Goal: Information Seeking & Learning: Learn about a topic

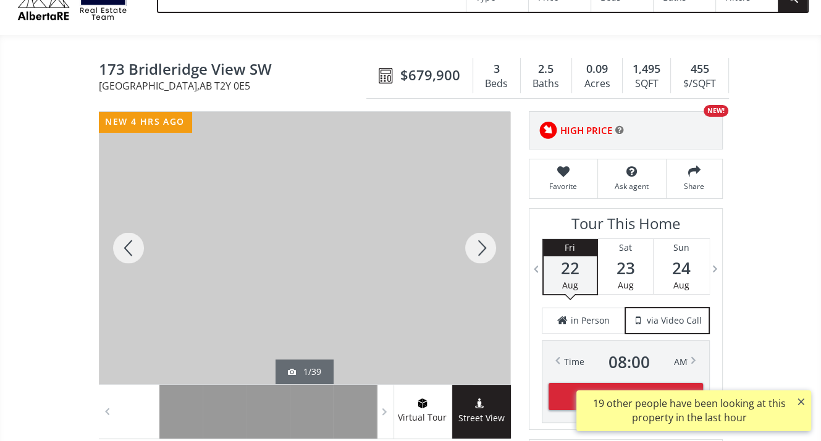
scroll to position [185, 0]
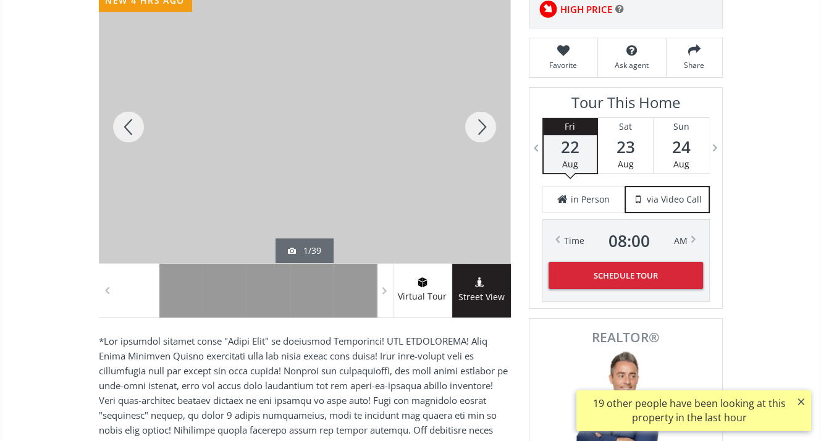
click at [478, 132] on div at bounding box center [480, 127] width 59 height 272
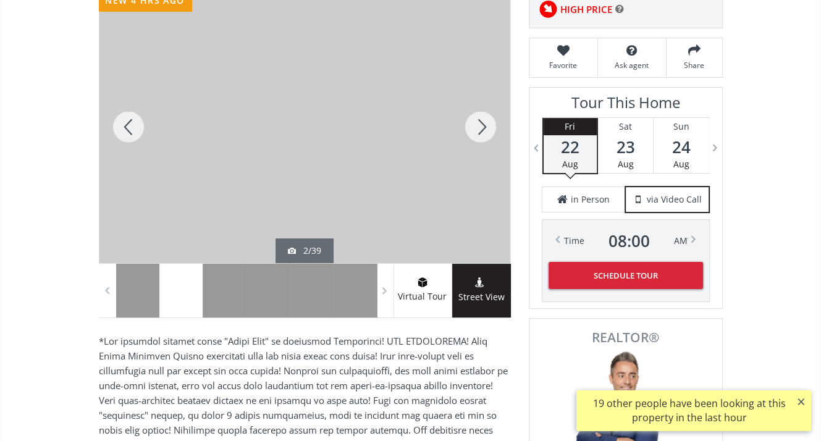
click at [478, 132] on div at bounding box center [480, 127] width 59 height 272
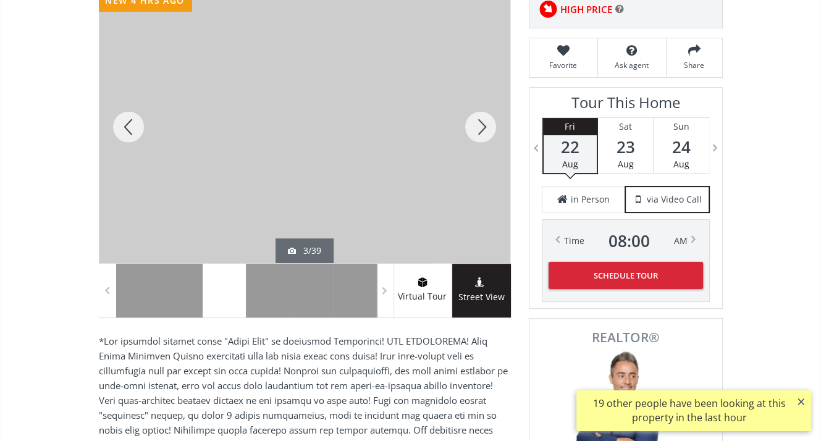
click at [478, 132] on div at bounding box center [480, 127] width 59 height 272
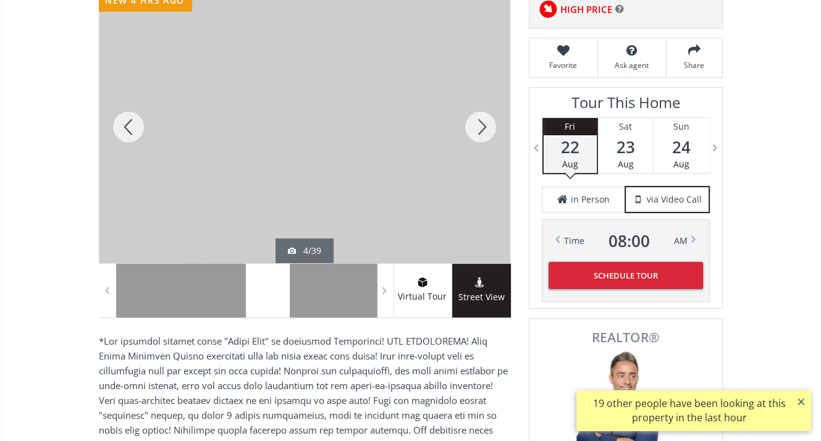
click at [478, 132] on div at bounding box center [480, 127] width 59 height 272
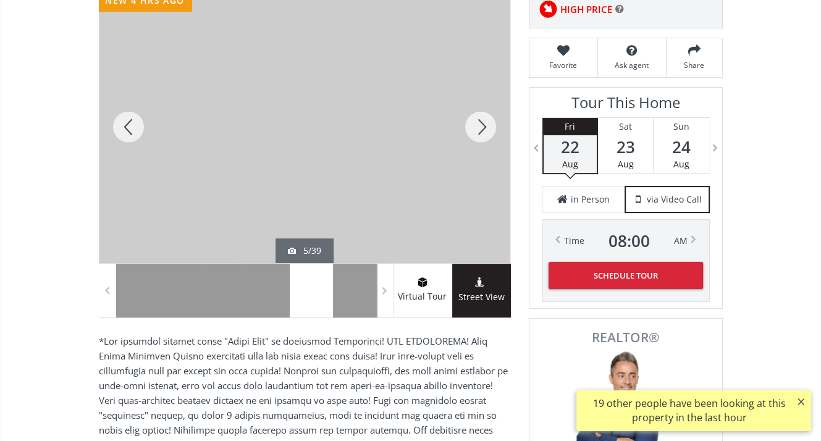
click at [478, 131] on div at bounding box center [480, 127] width 59 height 272
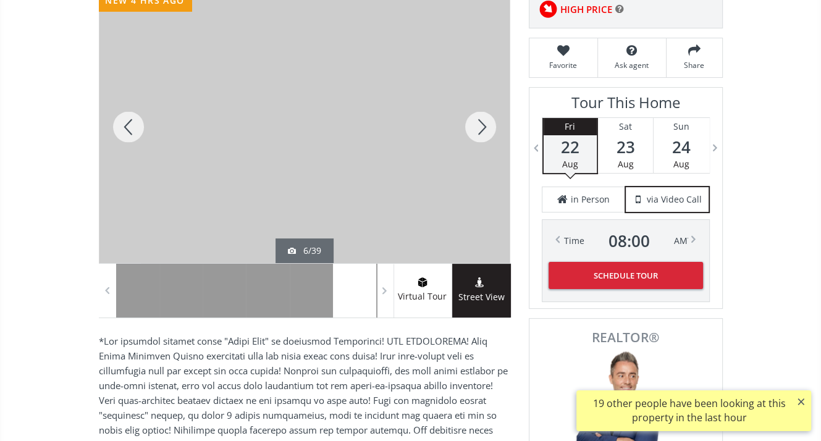
click at [478, 131] on div at bounding box center [480, 127] width 59 height 272
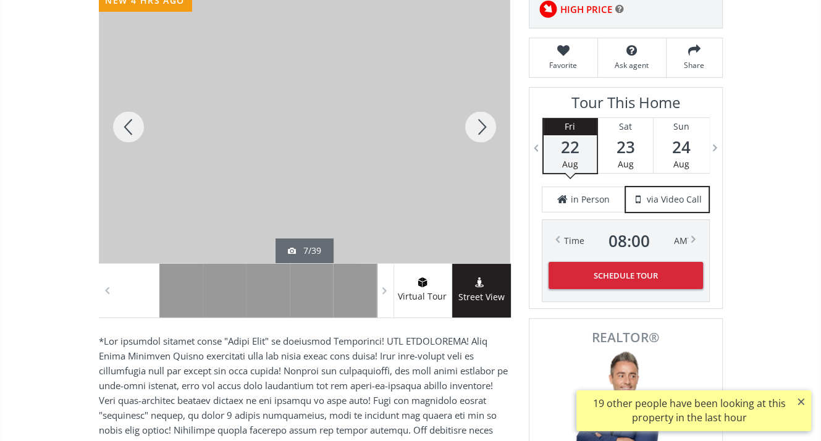
click at [478, 130] on div at bounding box center [480, 127] width 59 height 272
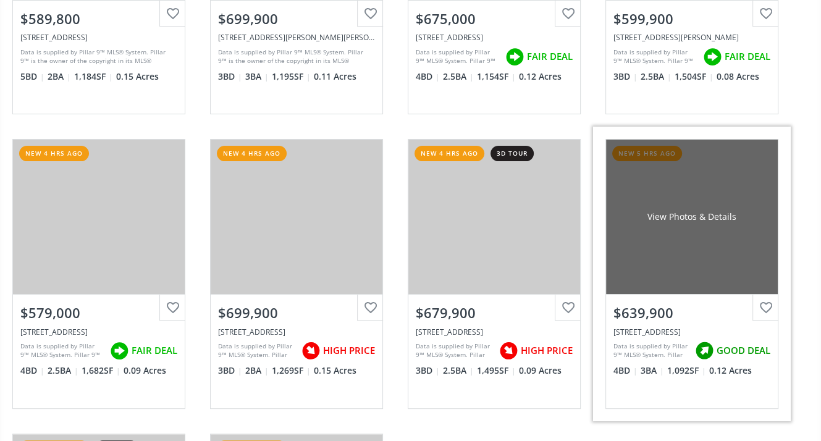
scroll to position [432, 0]
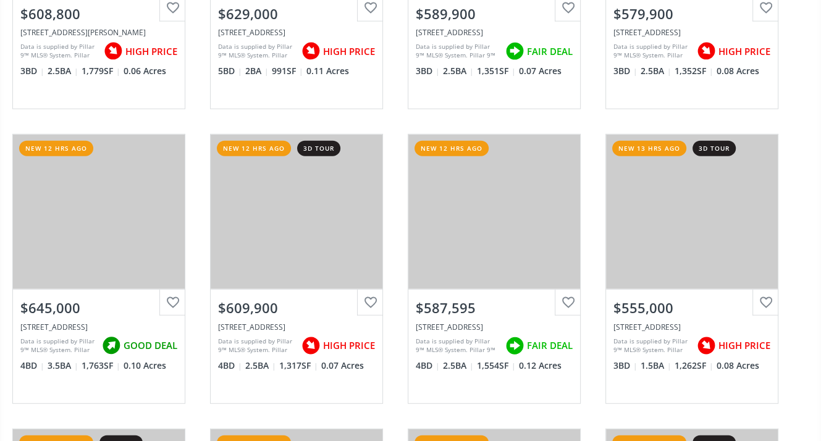
scroll to position [2470, 0]
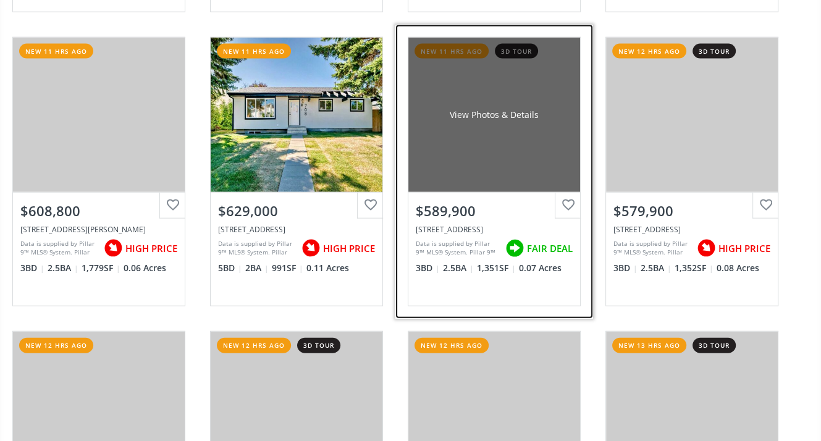
click at [474, 214] on div "$589,900" at bounding box center [494, 210] width 157 height 19
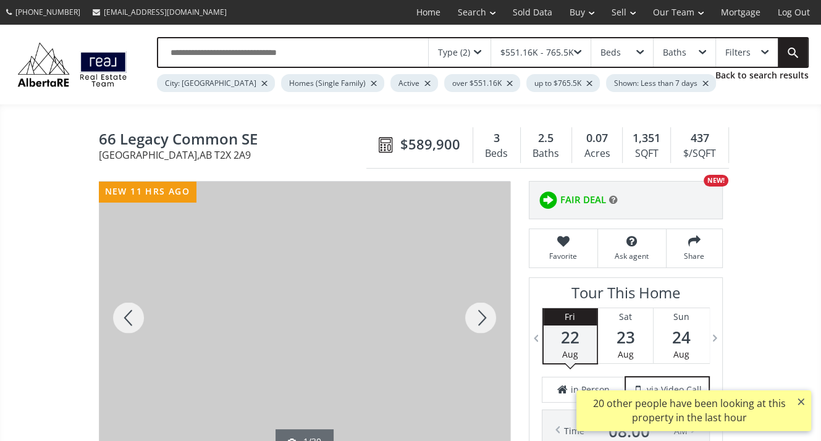
click at [487, 321] on div at bounding box center [480, 318] width 59 height 272
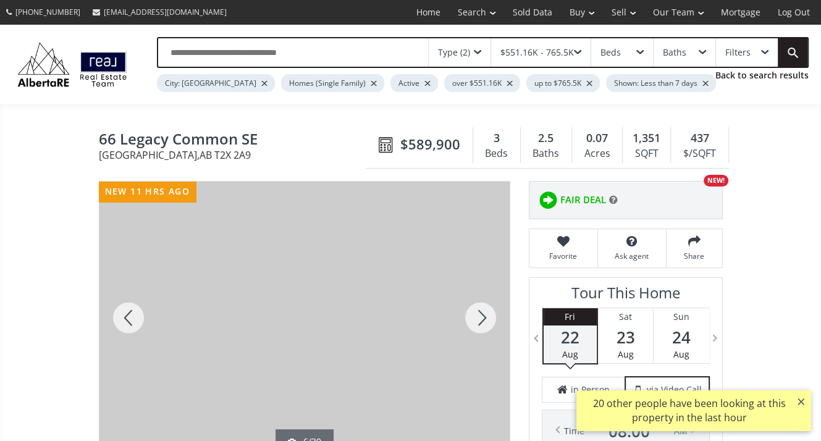
click at [487, 321] on div at bounding box center [480, 318] width 59 height 272
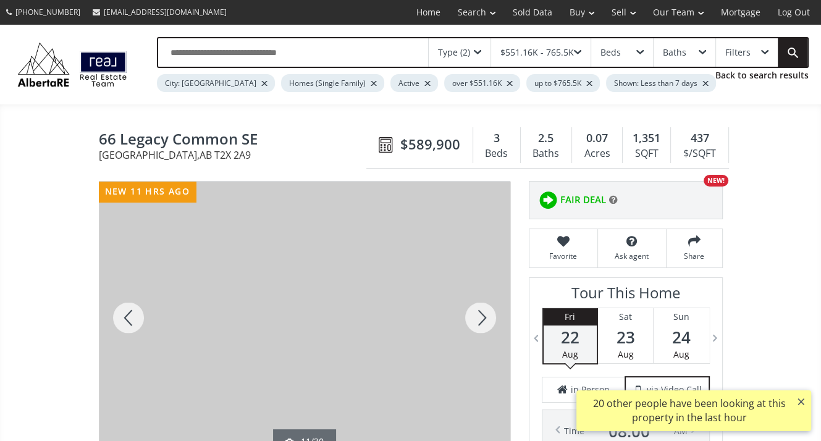
click at [487, 321] on div at bounding box center [480, 318] width 59 height 272
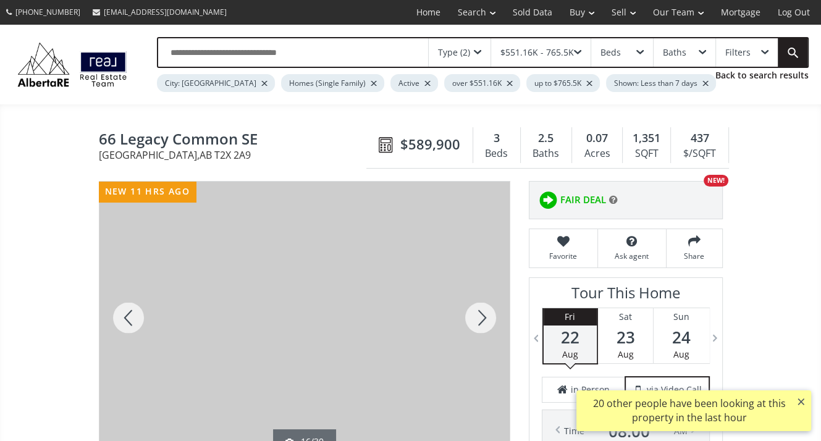
click at [487, 321] on div at bounding box center [480, 318] width 59 height 272
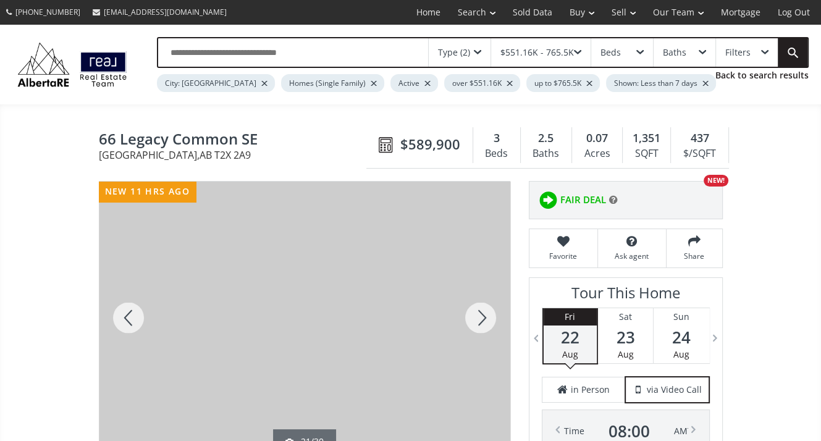
click at [487, 321] on div at bounding box center [480, 318] width 59 height 272
drag, startPoint x: 124, startPoint y: 307, endPoint x: 139, endPoint y: 293, distance: 21.0
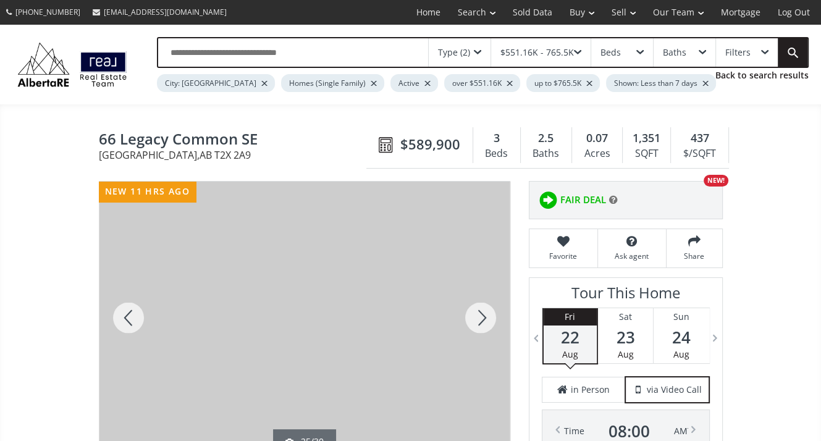
click at [124, 305] on div at bounding box center [128, 318] width 59 height 272
click at [479, 317] on div at bounding box center [480, 318] width 59 height 272
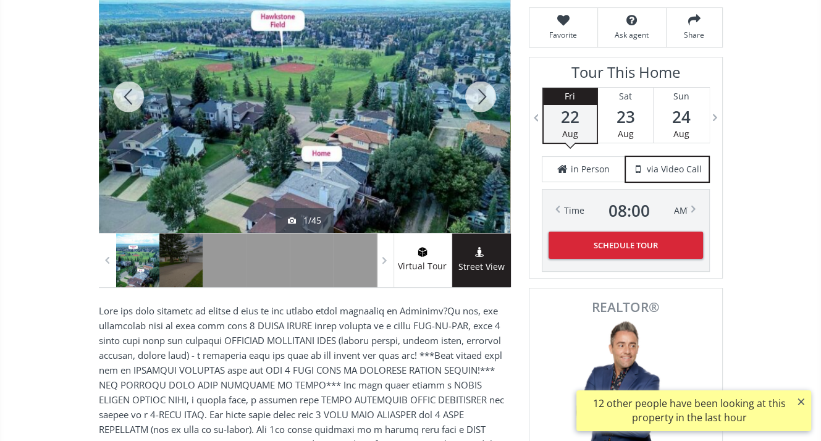
scroll to position [247, 0]
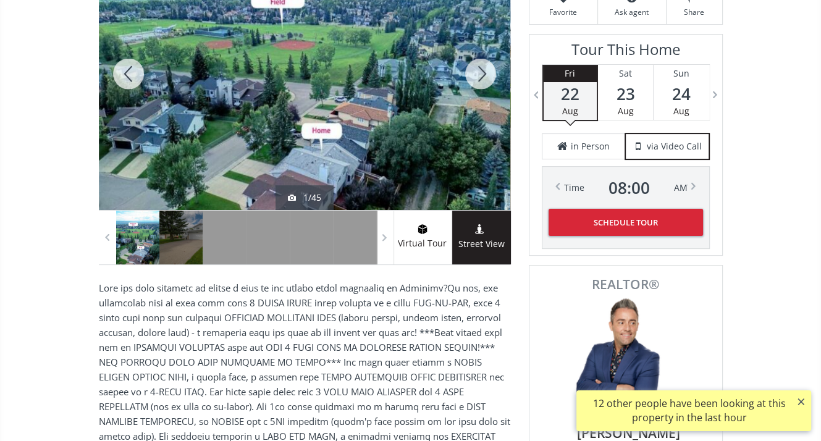
click at [485, 76] on div at bounding box center [480, 74] width 59 height 272
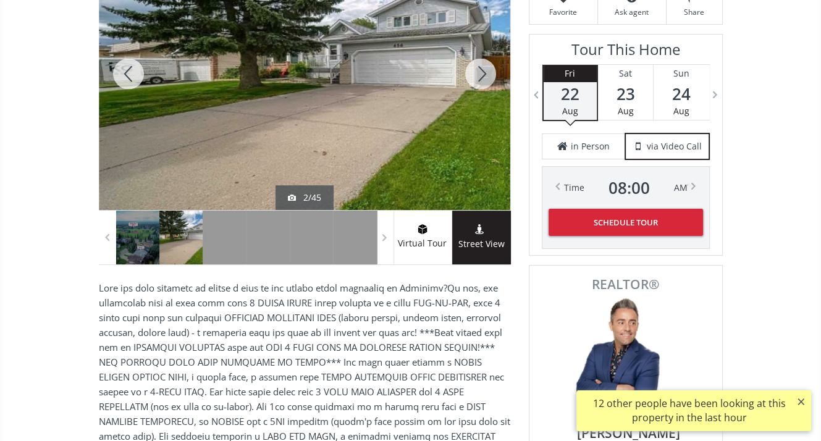
click at [485, 74] on div at bounding box center [480, 74] width 59 height 272
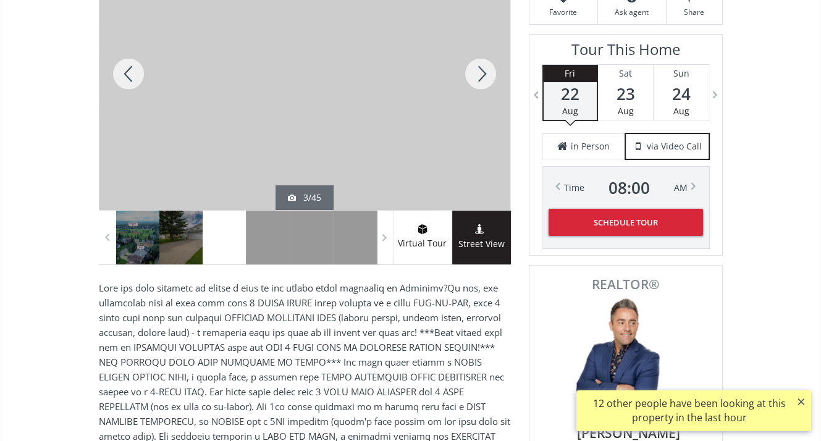
click at [485, 74] on div at bounding box center [480, 74] width 59 height 272
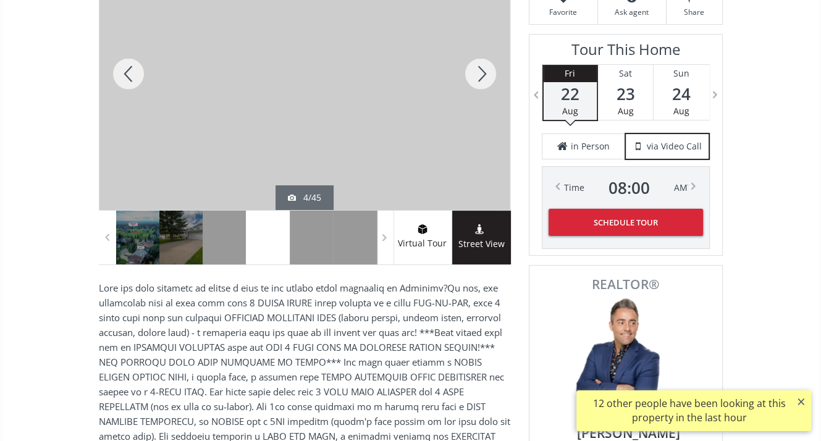
click at [485, 74] on div at bounding box center [480, 74] width 59 height 272
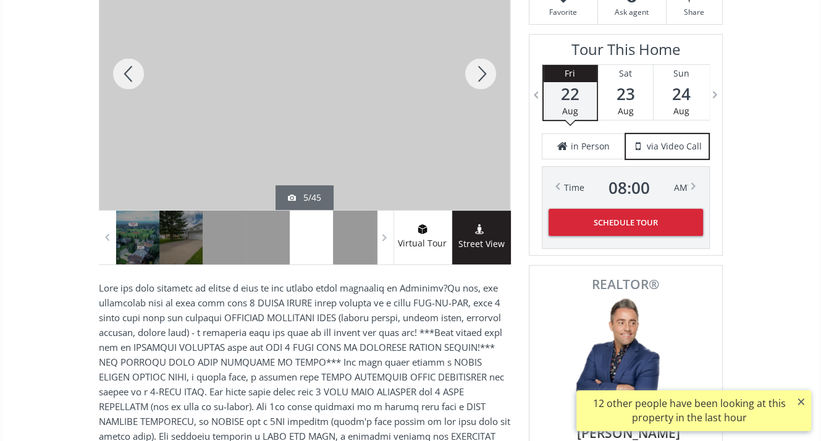
click at [485, 74] on div at bounding box center [480, 74] width 59 height 272
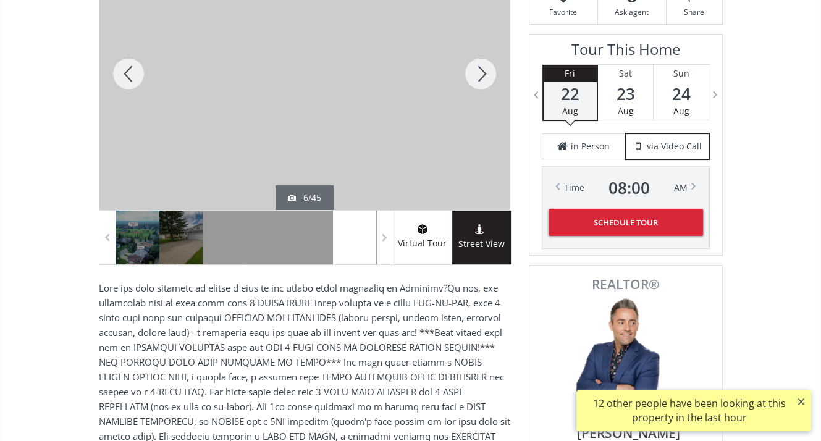
click at [485, 74] on div at bounding box center [480, 74] width 59 height 272
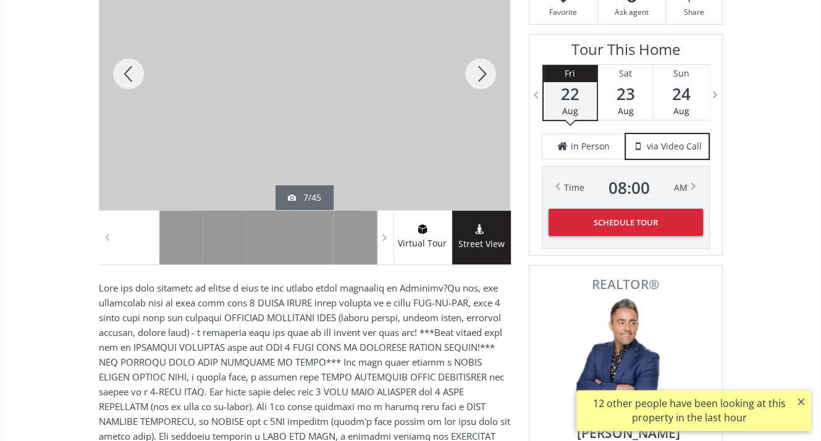
click at [485, 74] on div at bounding box center [480, 74] width 59 height 272
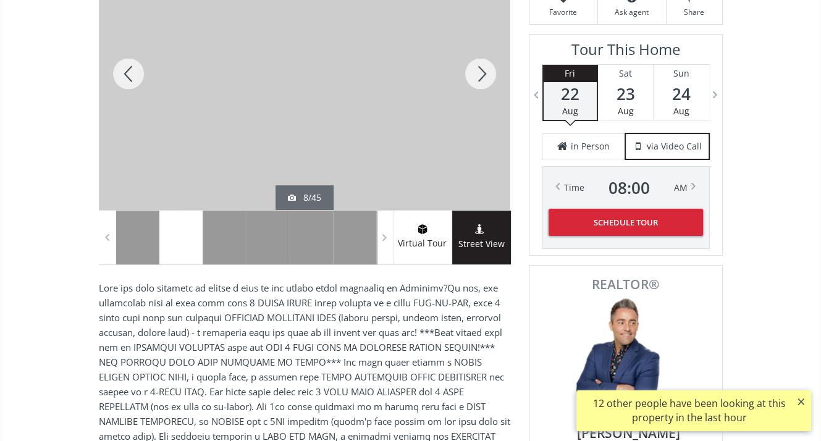
click at [485, 74] on div at bounding box center [480, 74] width 59 height 272
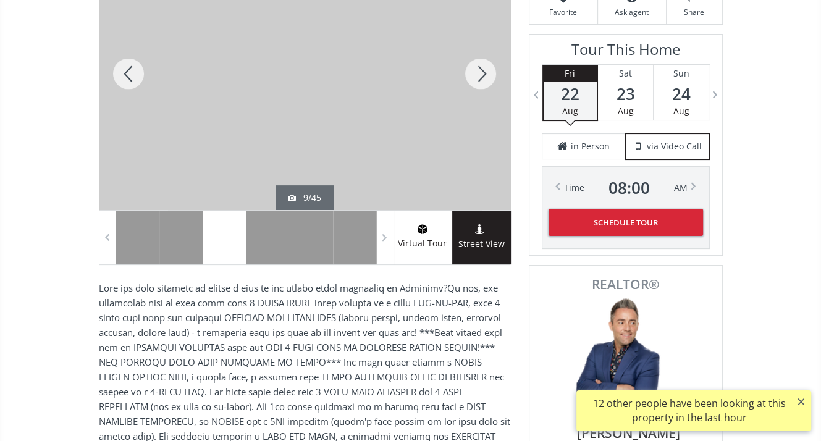
click at [485, 74] on div at bounding box center [480, 74] width 59 height 272
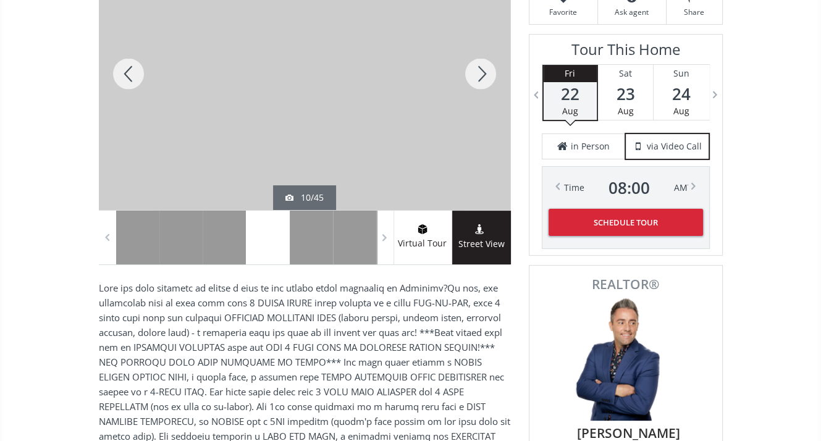
click at [485, 74] on div at bounding box center [480, 74] width 59 height 272
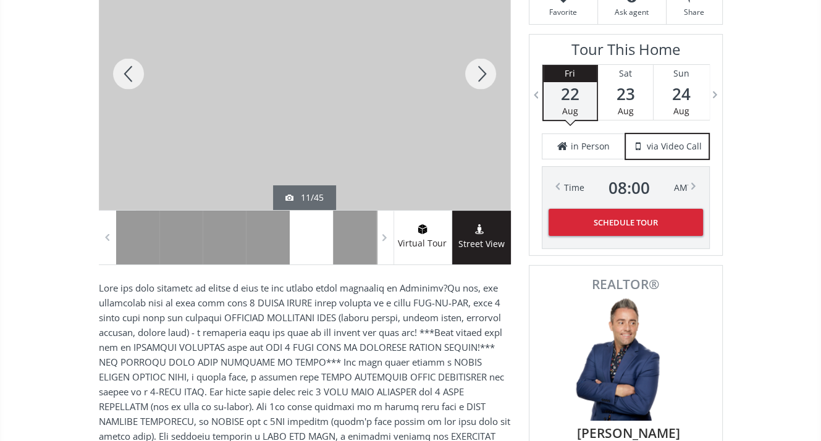
click at [485, 74] on div at bounding box center [480, 74] width 59 height 272
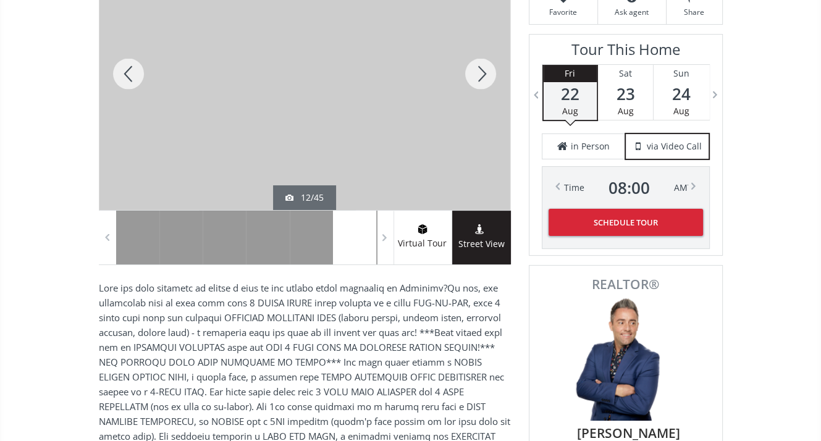
click at [485, 74] on div at bounding box center [480, 74] width 59 height 272
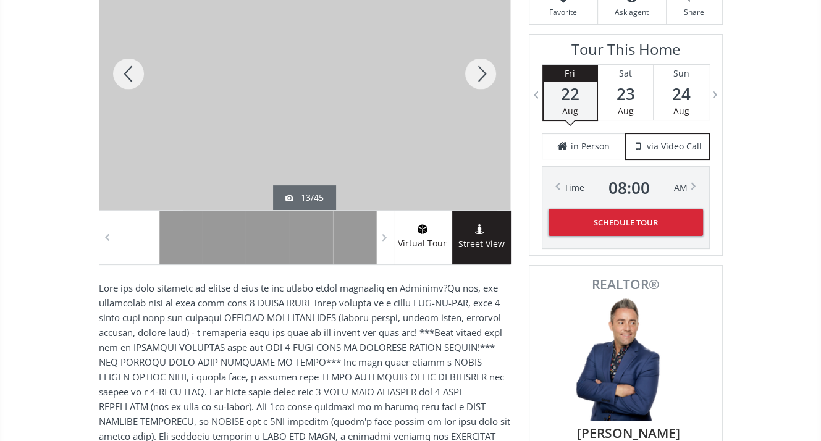
click at [484, 75] on div at bounding box center [480, 74] width 59 height 272
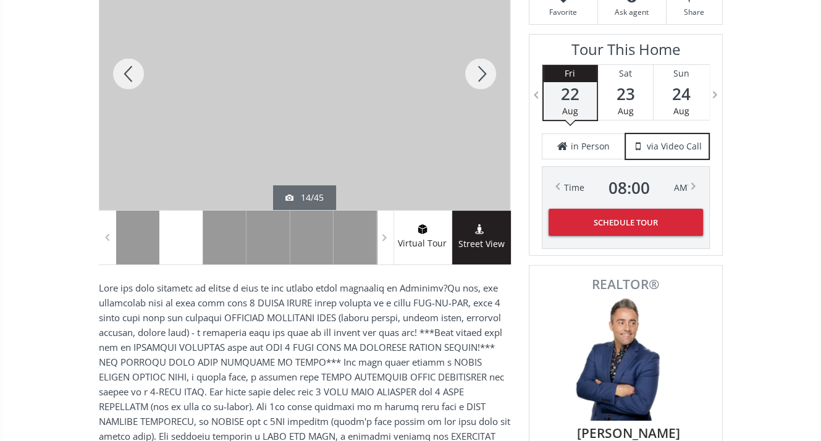
click at [484, 75] on div at bounding box center [480, 74] width 59 height 272
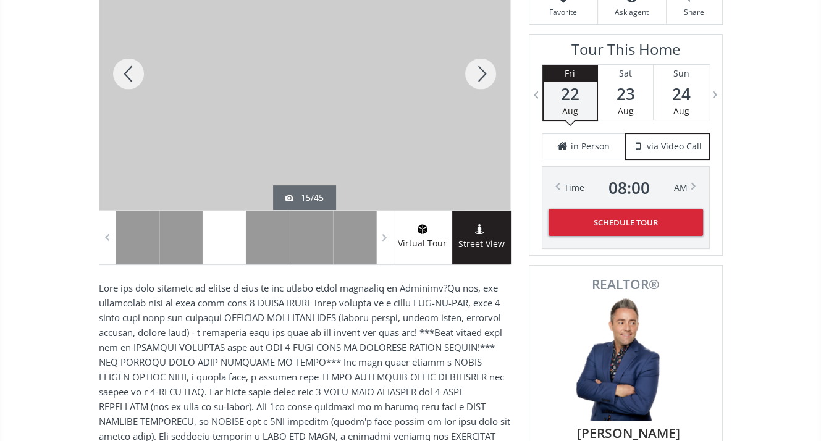
click at [484, 75] on div at bounding box center [480, 74] width 59 height 272
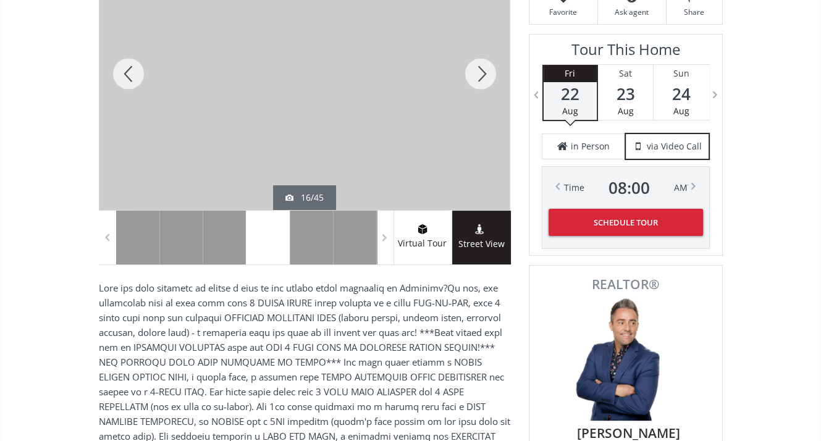
click at [484, 75] on div at bounding box center [480, 74] width 59 height 272
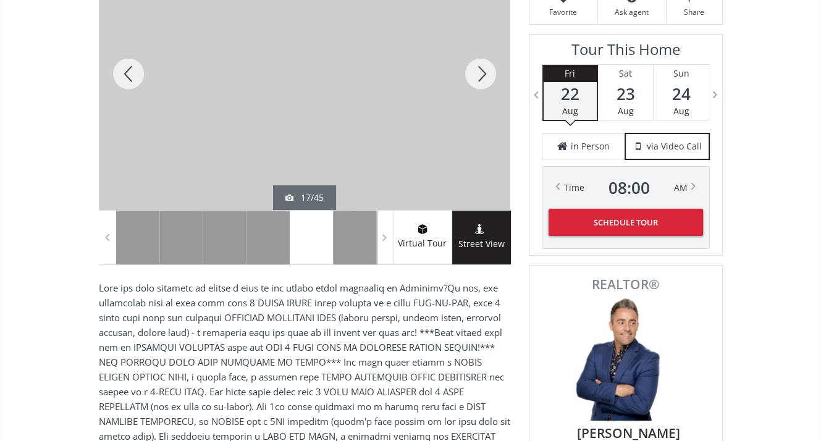
click at [484, 75] on div at bounding box center [480, 74] width 59 height 272
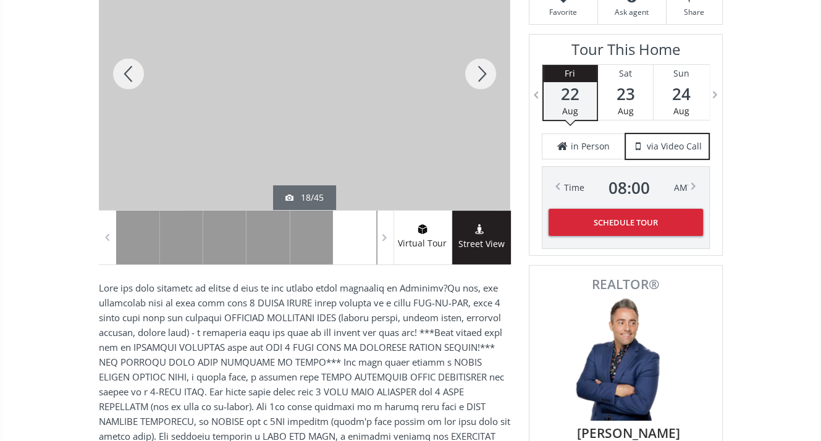
click at [484, 75] on div at bounding box center [480, 74] width 59 height 272
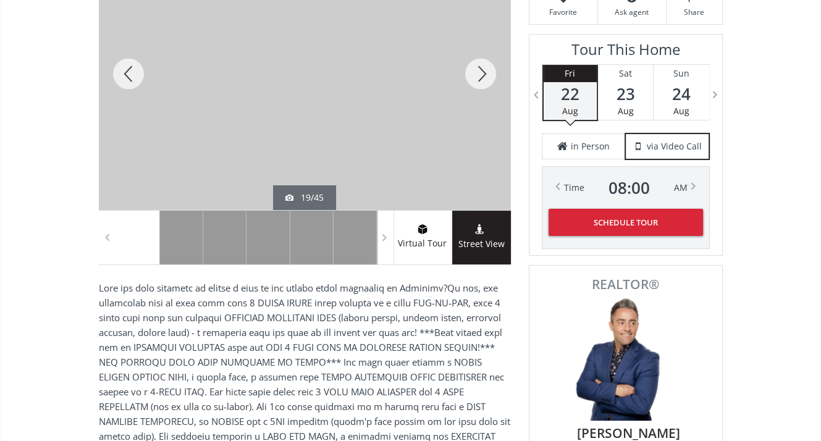
click at [484, 75] on div at bounding box center [480, 74] width 59 height 272
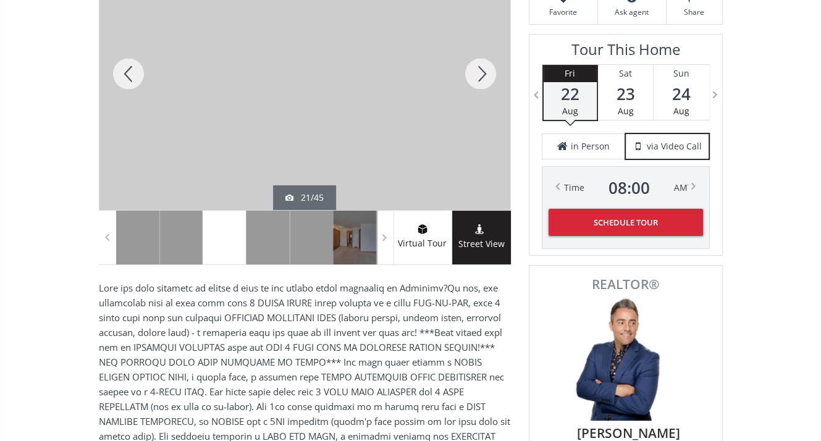
click at [480, 75] on div at bounding box center [480, 74] width 59 height 272
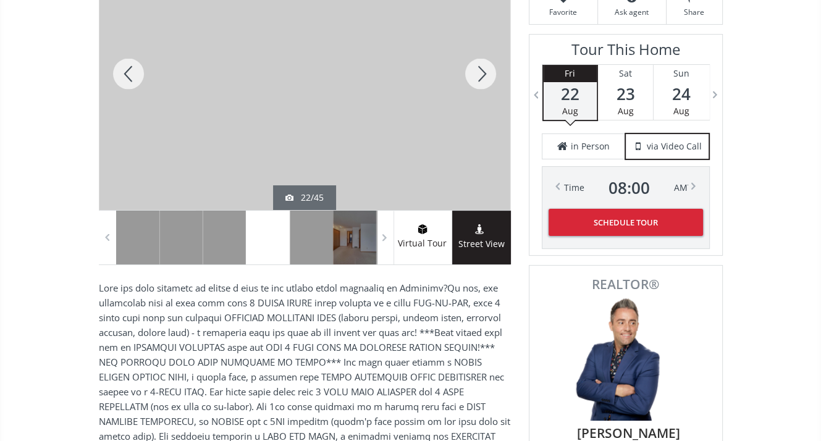
click at [480, 75] on div at bounding box center [480, 74] width 59 height 272
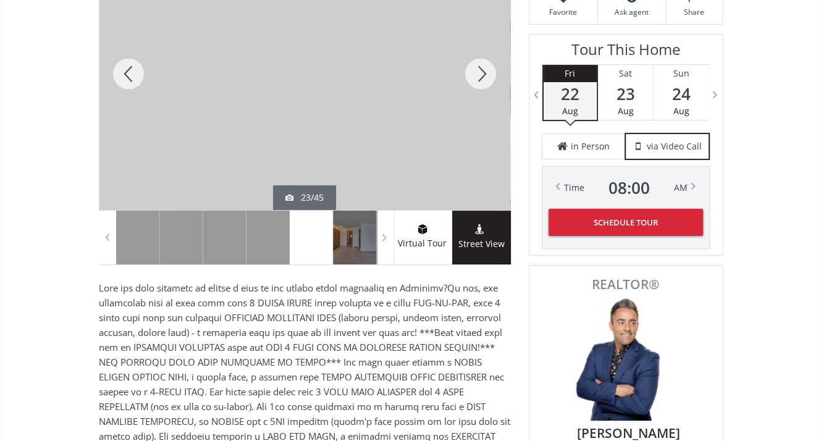
click at [480, 75] on div at bounding box center [480, 74] width 59 height 272
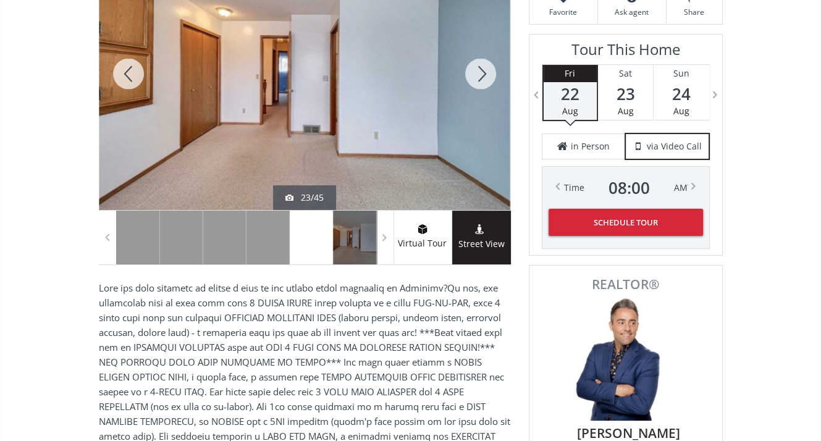
click at [480, 75] on div at bounding box center [480, 74] width 59 height 272
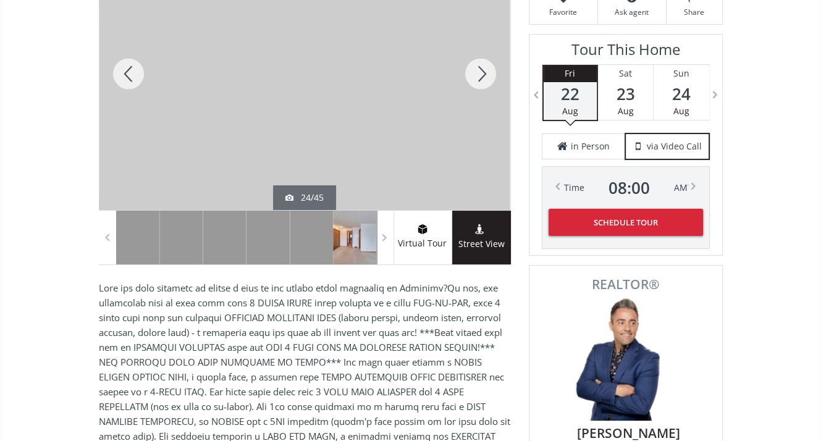
click at [480, 75] on div at bounding box center [480, 74] width 59 height 272
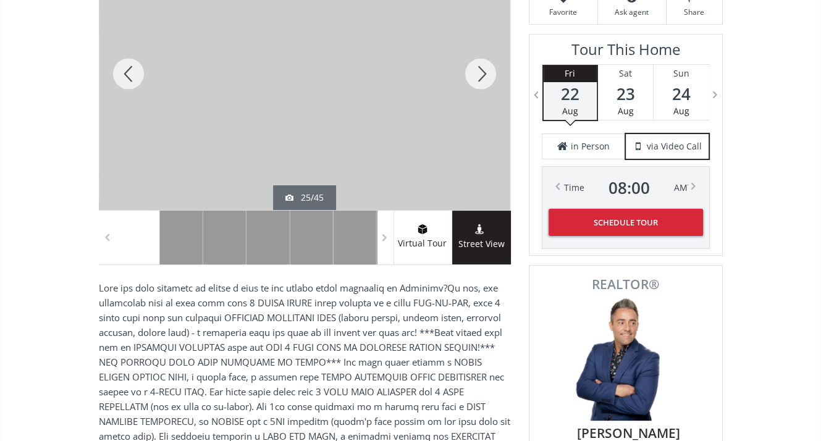
click at [480, 75] on div at bounding box center [480, 74] width 59 height 272
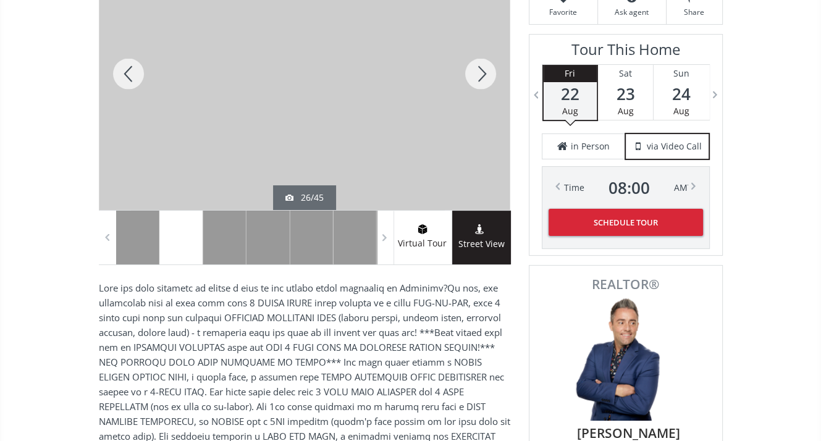
click at [480, 75] on div at bounding box center [480, 74] width 59 height 272
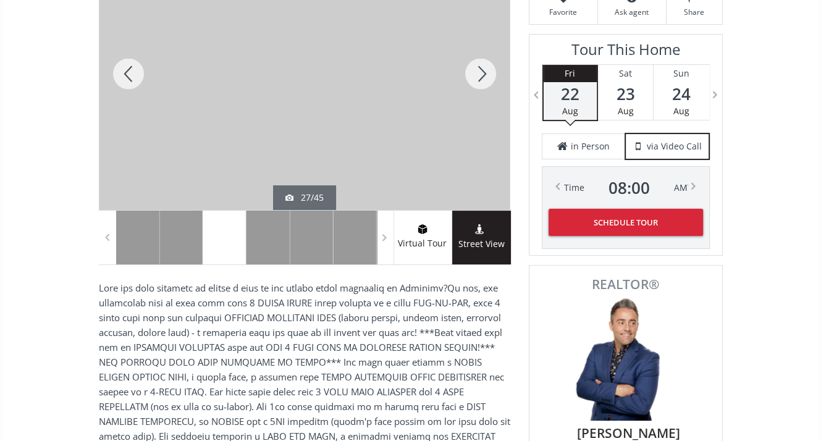
click at [480, 75] on div at bounding box center [480, 74] width 59 height 272
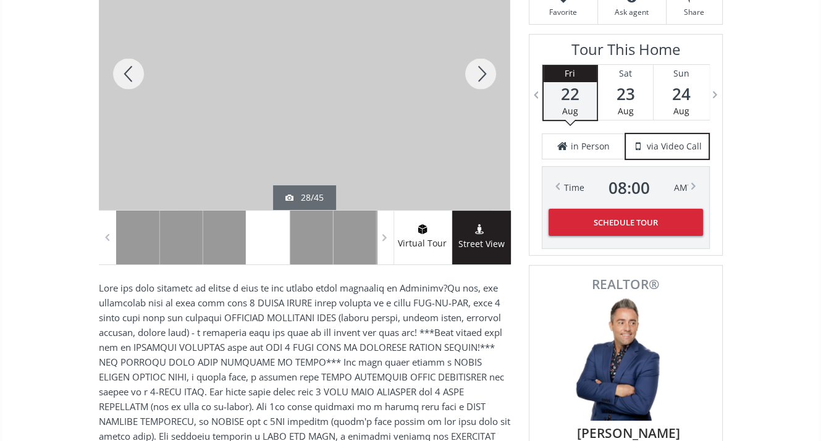
click at [480, 75] on div at bounding box center [480, 74] width 59 height 272
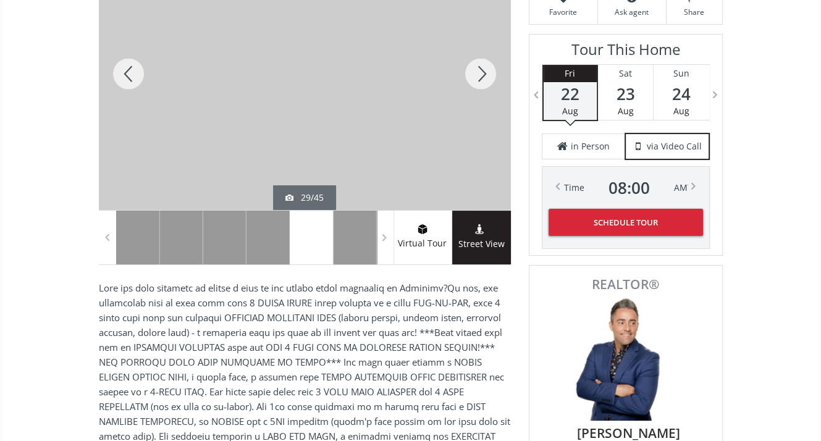
click at [480, 75] on div at bounding box center [480, 74] width 59 height 272
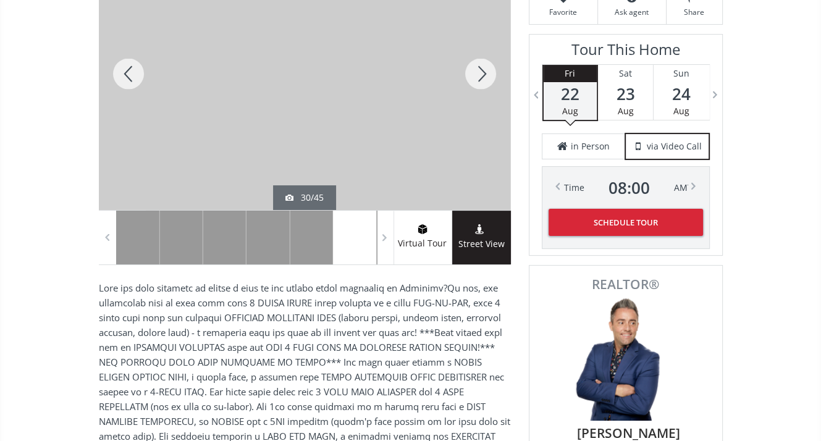
click at [480, 75] on div at bounding box center [480, 74] width 59 height 272
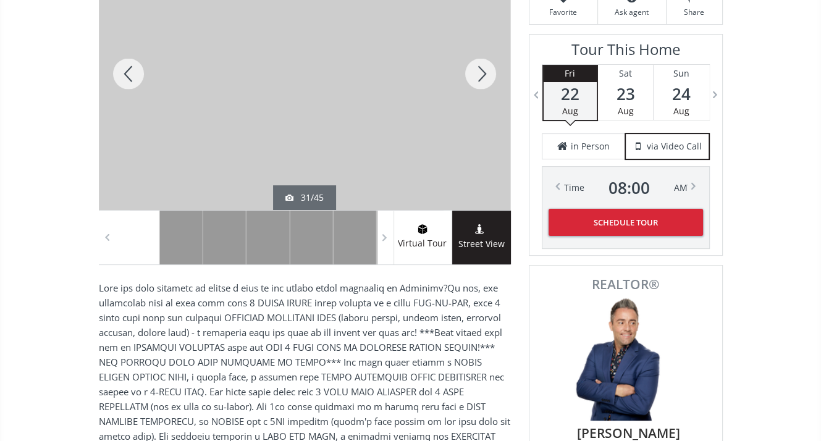
click at [480, 75] on div at bounding box center [480, 74] width 59 height 272
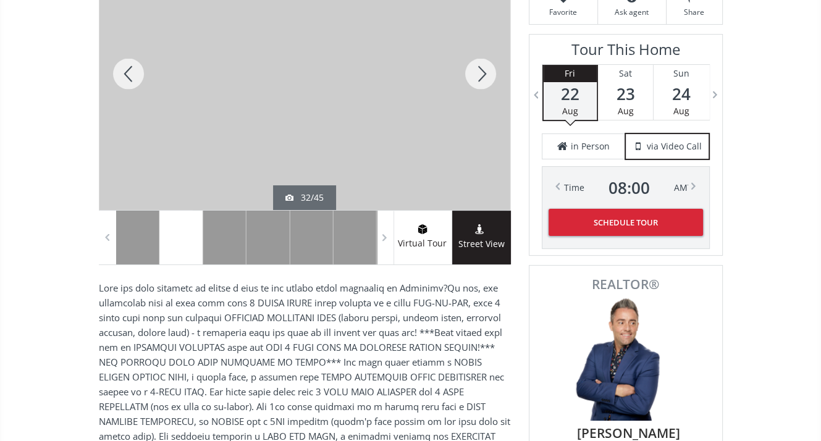
click at [480, 75] on div at bounding box center [480, 74] width 59 height 272
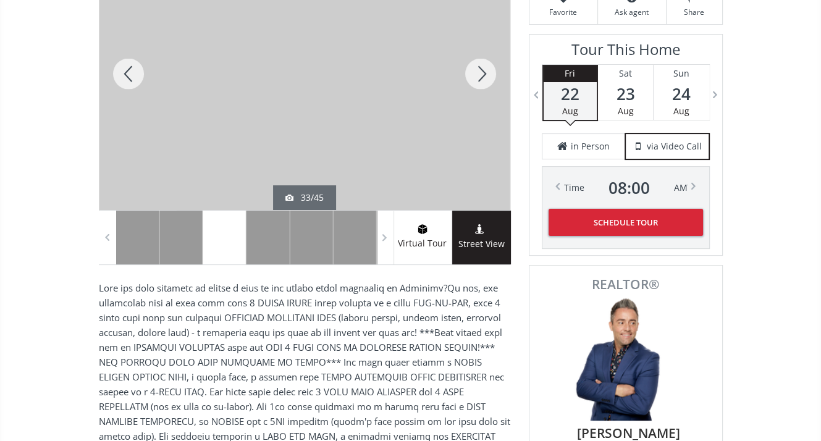
click at [480, 75] on div at bounding box center [480, 74] width 59 height 272
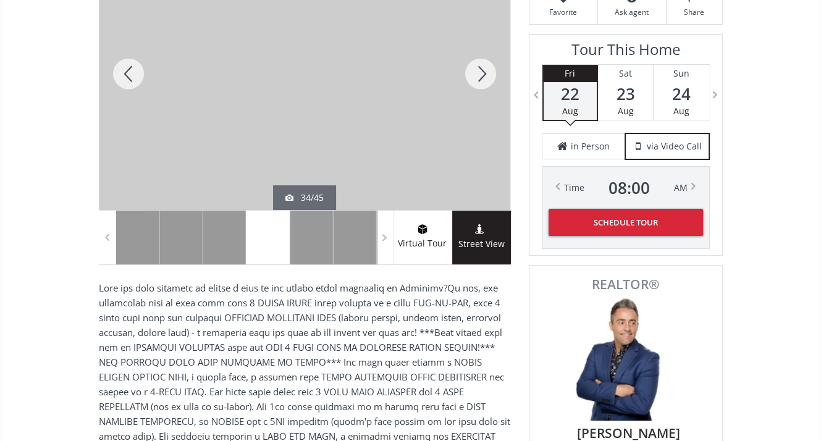
click at [480, 75] on div at bounding box center [480, 74] width 59 height 272
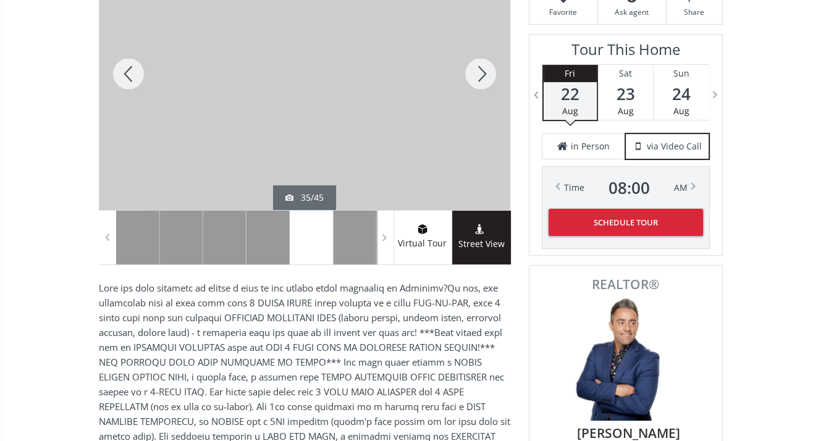
click at [480, 75] on div at bounding box center [480, 74] width 59 height 272
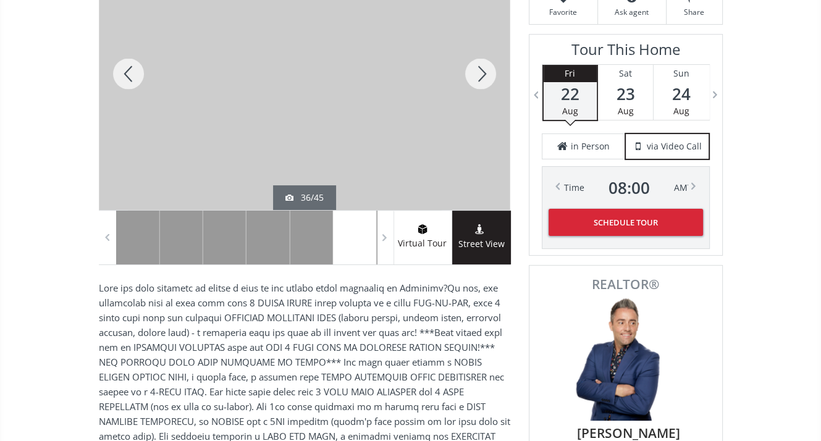
click at [480, 75] on div at bounding box center [480, 74] width 59 height 272
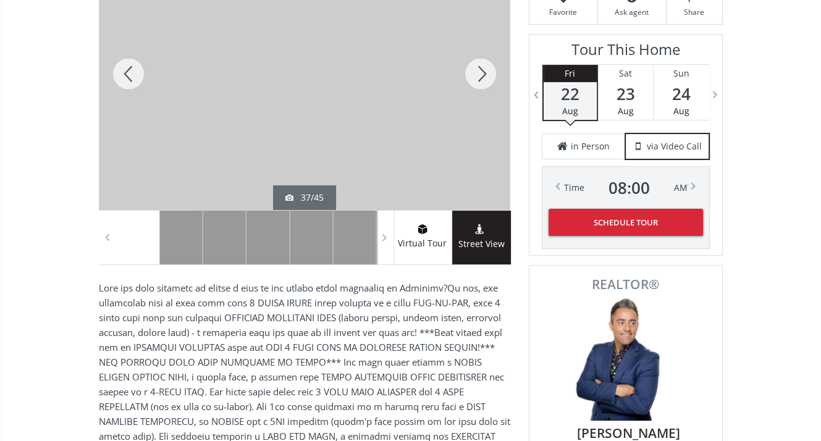
click at [480, 75] on div at bounding box center [480, 74] width 59 height 272
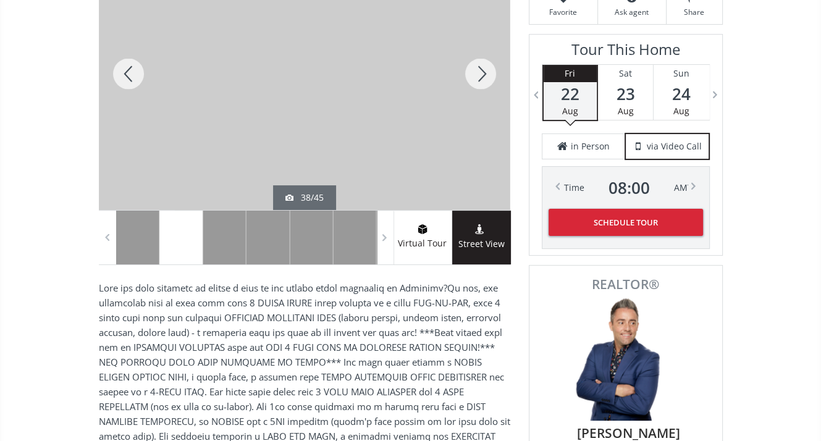
click at [480, 75] on div at bounding box center [480, 74] width 59 height 272
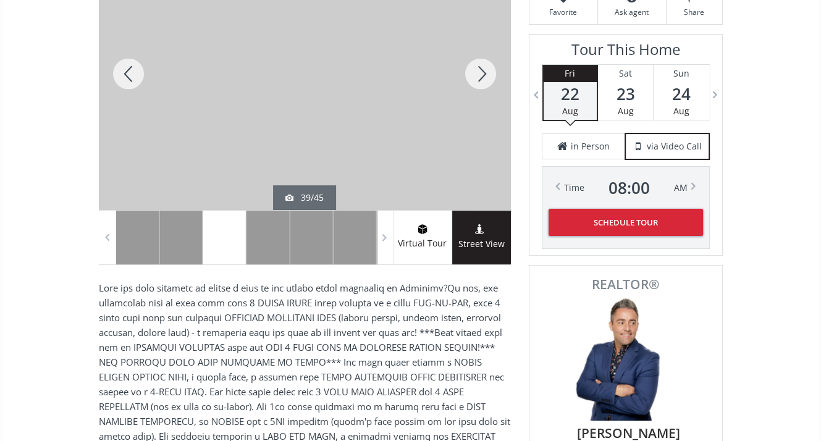
click at [480, 75] on div at bounding box center [480, 74] width 59 height 272
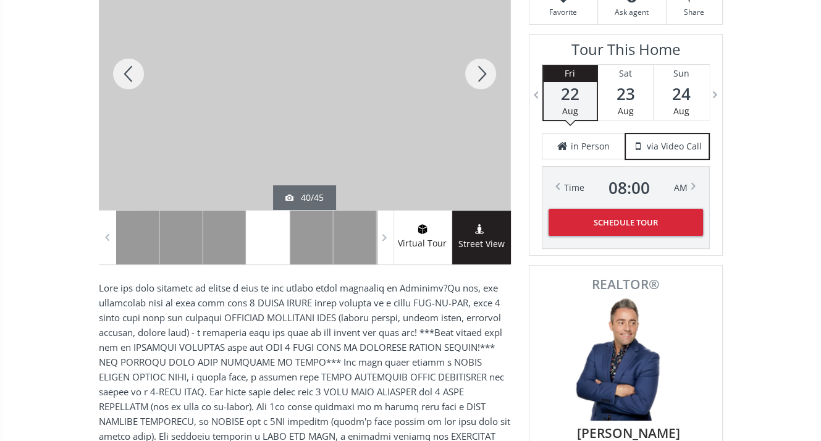
click at [477, 72] on div at bounding box center [480, 74] width 59 height 272
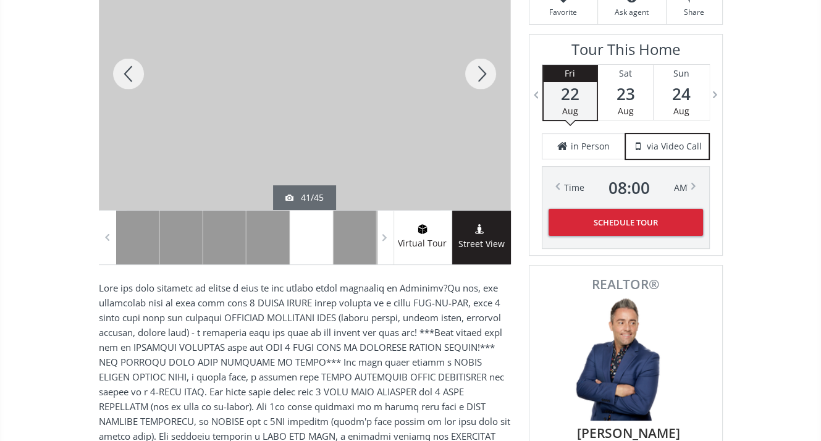
click at [473, 71] on div at bounding box center [480, 74] width 59 height 272
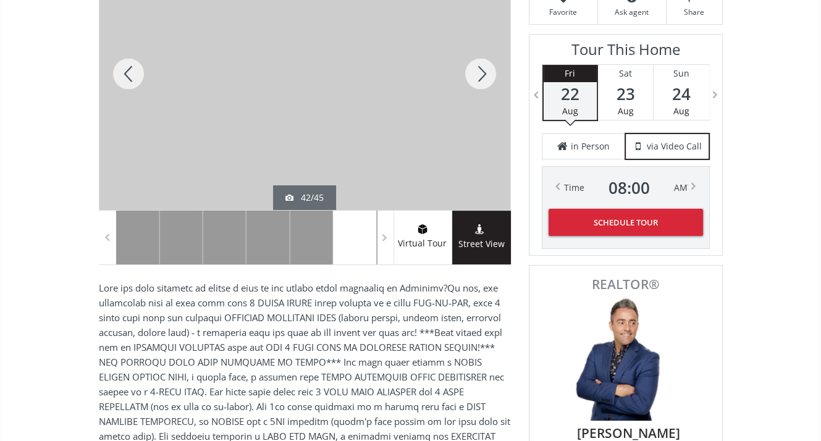
click at [473, 71] on div at bounding box center [480, 74] width 59 height 272
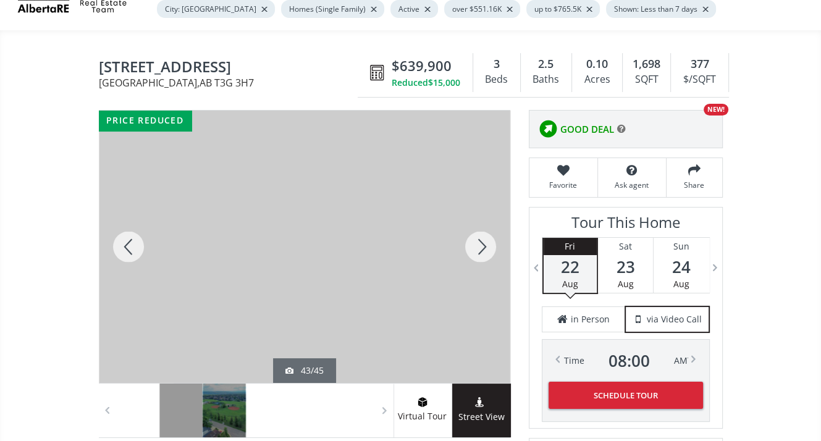
scroll to position [124, 0]
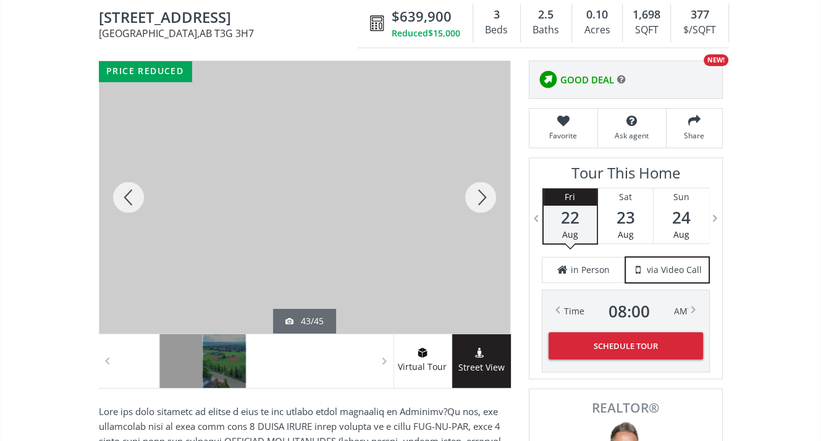
click at [481, 199] on div at bounding box center [480, 197] width 59 height 272
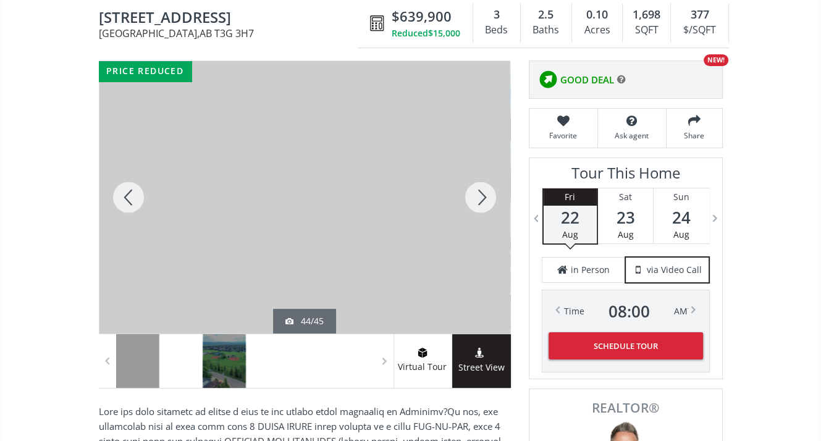
click at [480, 198] on div at bounding box center [480, 197] width 59 height 272
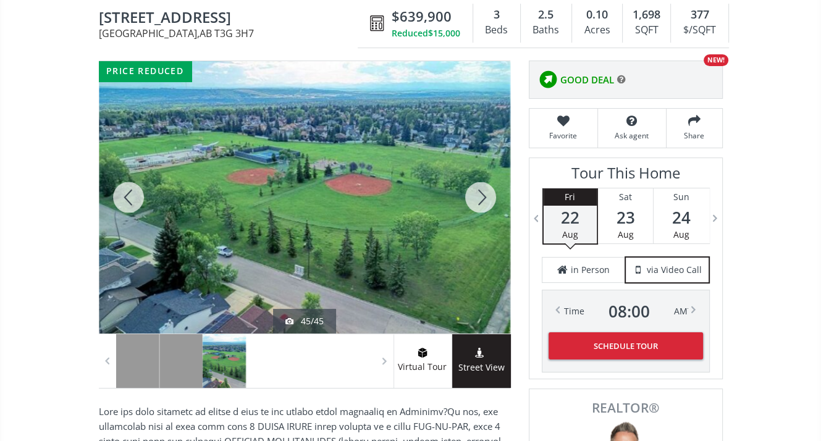
click at [480, 198] on div at bounding box center [480, 197] width 59 height 272
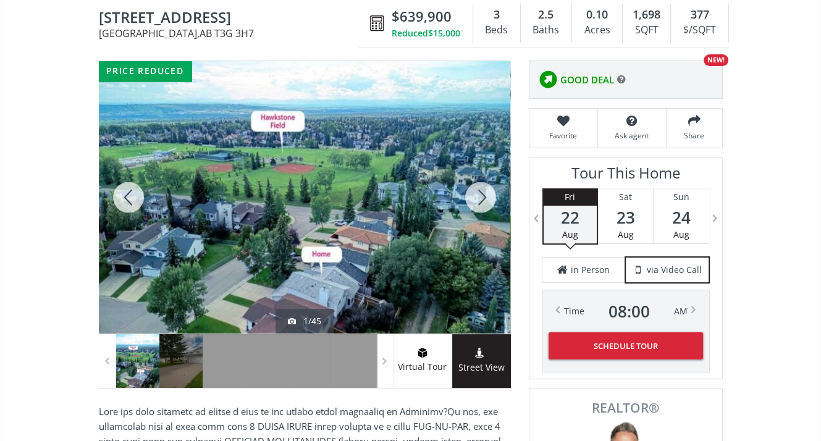
click at [480, 198] on div at bounding box center [480, 197] width 59 height 272
